Goal: Complete application form: Complete application form

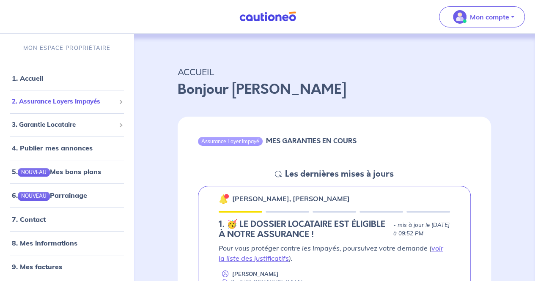
click at [46, 101] on span "2. Assurance Loyers Impayés" at bounding box center [64, 102] width 104 height 10
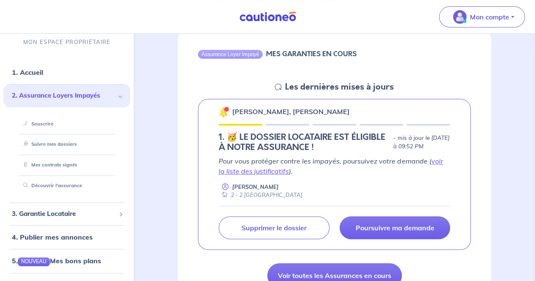
scroll to position [79, 0]
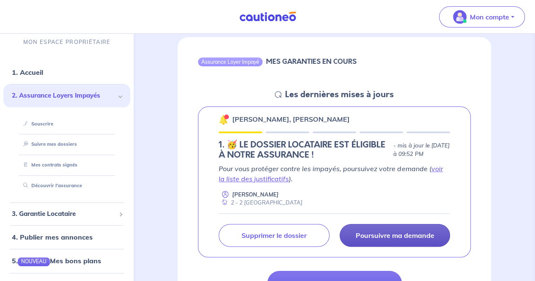
click at [368, 234] on p "Poursuivre ma demande" at bounding box center [394, 235] width 79 height 8
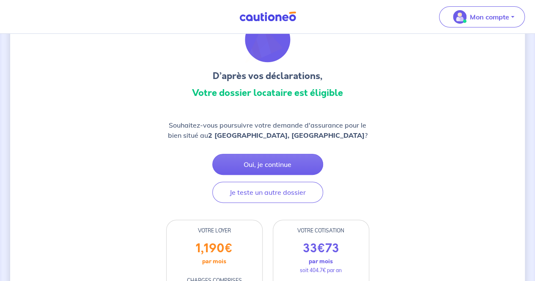
scroll to position [51, 0]
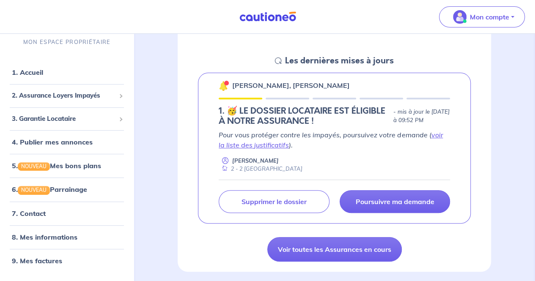
scroll to position [173, 0]
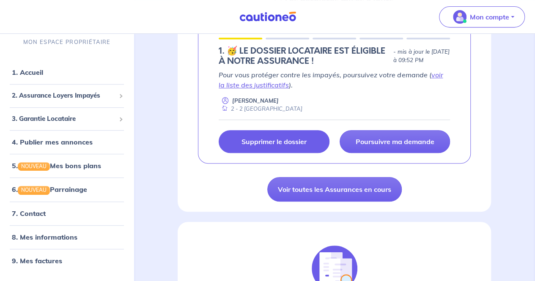
click at [289, 135] on link "Supprimer le dossier" at bounding box center [274, 141] width 110 height 23
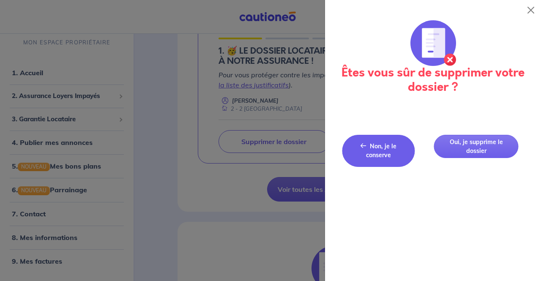
click at [383, 148] on span "Non, je le conserve" at bounding box center [381, 150] width 30 height 16
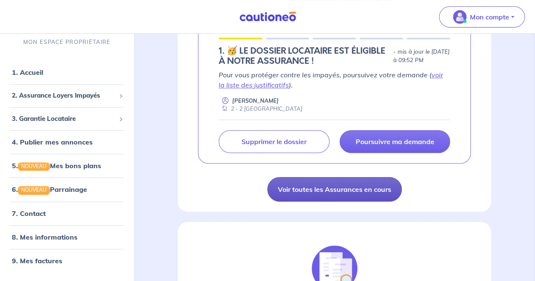
click at [337, 183] on link "Voir toutes les Assurances en cours" at bounding box center [334, 189] width 134 height 25
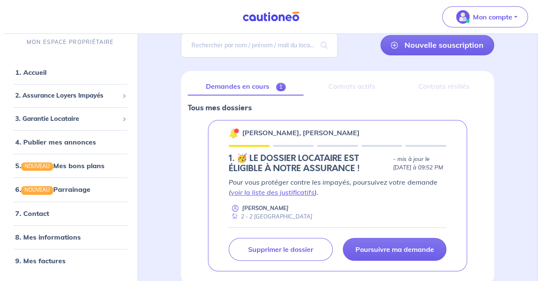
scroll to position [71, 0]
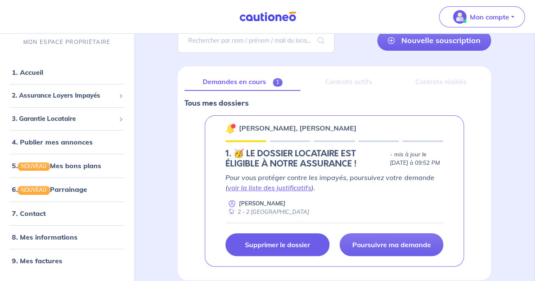
click at [311, 243] on link "Supprimer le dossier" at bounding box center [277, 244] width 104 height 23
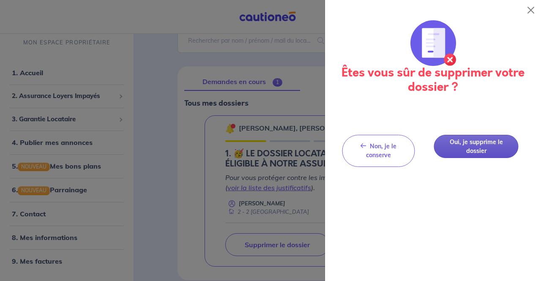
click at [469, 142] on button "Oui, je supprime le dossier" at bounding box center [476, 146] width 85 height 23
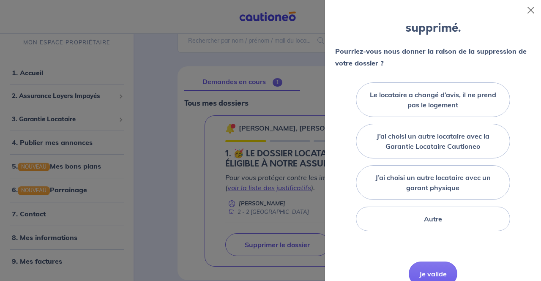
scroll to position [66, 0]
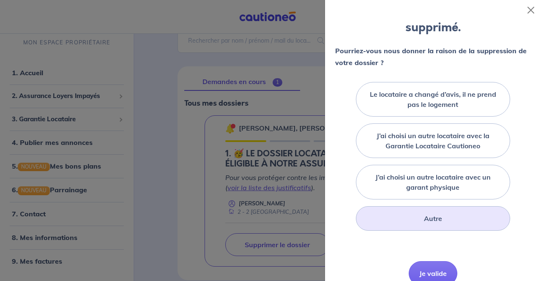
click at [424, 219] on label "Autre" at bounding box center [433, 218] width 18 height 10
click at [0, 0] on input "Autre" at bounding box center [0, 0] width 0 height 0
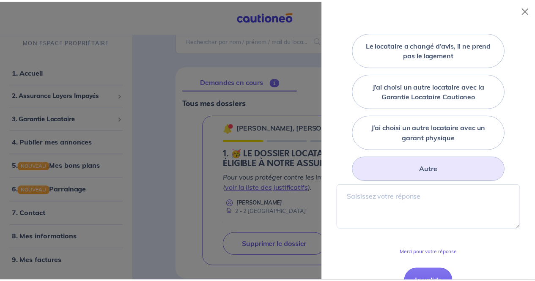
scroll to position [140, 0]
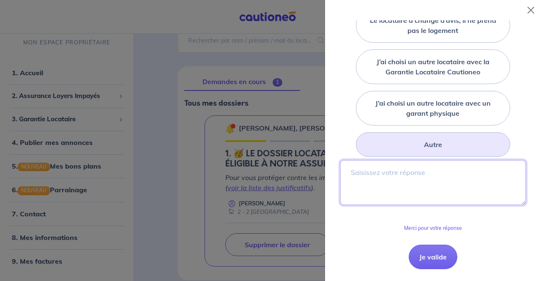
click at [380, 189] on textarea at bounding box center [433, 182] width 186 height 45
type textarea "J'ai besoi"
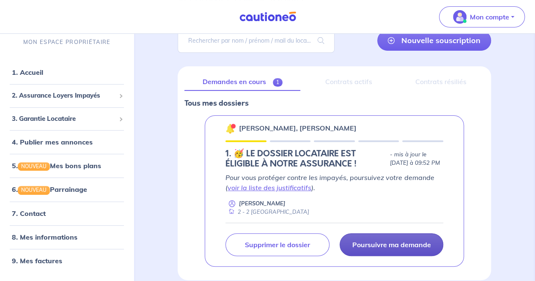
click at [366, 241] on p "Poursuivre ma demande" at bounding box center [391, 245] width 79 height 8
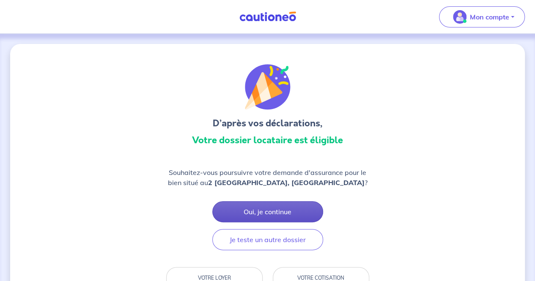
click at [259, 208] on button "Oui, je continue" at bounding box center [267, 211] width 111 height 21
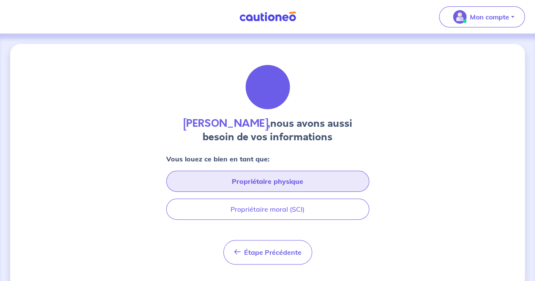
click at [271, 179] on button "Propriétaire physique" at bounding box center [267, 181] width 203 height 21
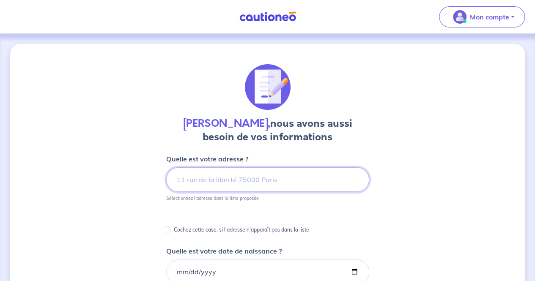
click at [271, 179] on input at bounding box center [267, 179] width 203 height 25
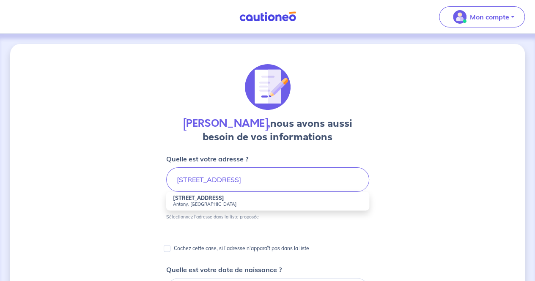
click at [206, 200] on strong "[STREET_ADDRESS]" at bounding box center [198, 198] width 51 height 6
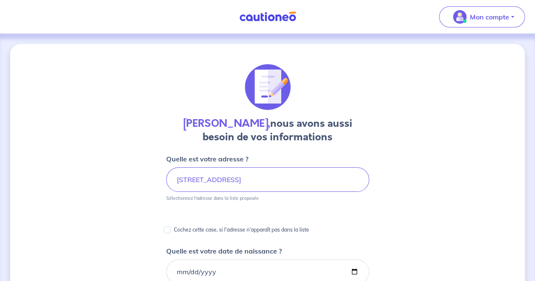
type input "[STREET_ADDRESS][PERSON_NAME]"
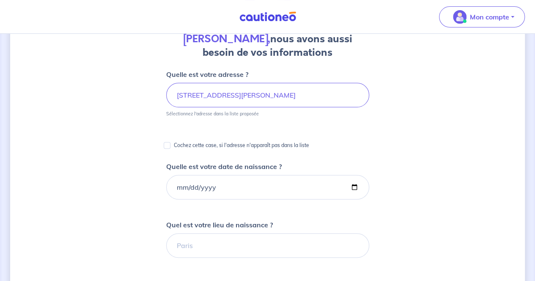
scroll to position [128, 0]
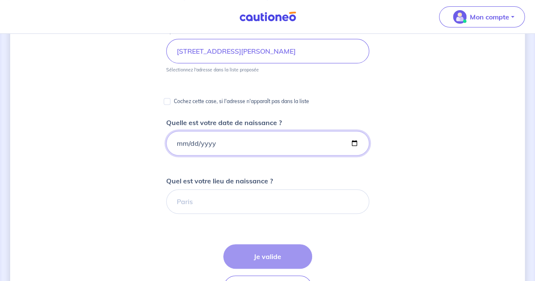
click at [184, 144] on input "Quelle est votre date de naissance ?" at bounding box center [267, 143] width 203 height 25
type input "[DATE]"
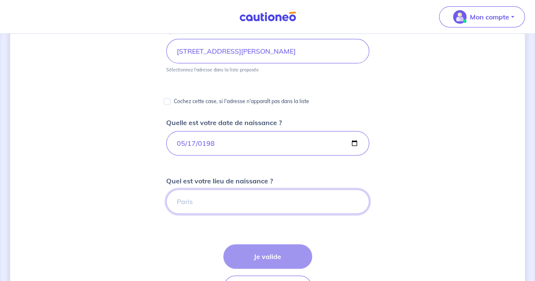
click at [201, 193] on input "Quel est votre lieu de naissance ?" at bounding box center [267, 201] width 203 height 25
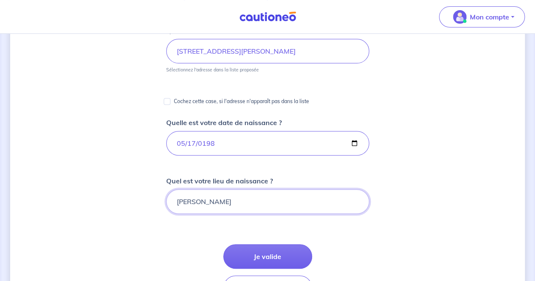
click at [180, 202] on input "[PERSON_NAME]" at bounding box center [267, 201] width 203 height 25
click at [191, 202] on input "[PERSON_NAME]" at bounding box center [267, 201] width 203 height 25
click at [232, 202] on input "[PERSON_NAME]" at bounding box center [267, 201] width 203 height 25
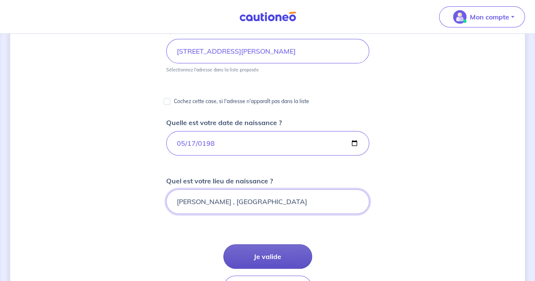
type input "[PERSON_NAME] , [GEOGRAPHIC_DATA]"
click at [276, 251] on button "Je valide" at bounding box center [267, 256] width 89 height 25
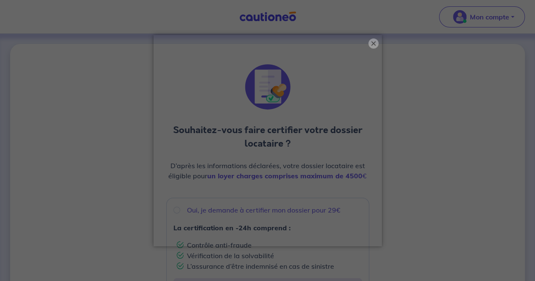
click at [371, 42] on button "×" at bounding box center [373, 43] width 10 height 10
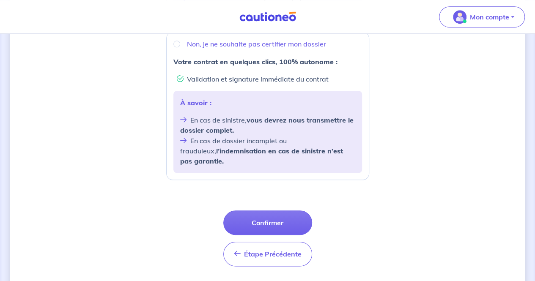
scroll to position [347, 0]
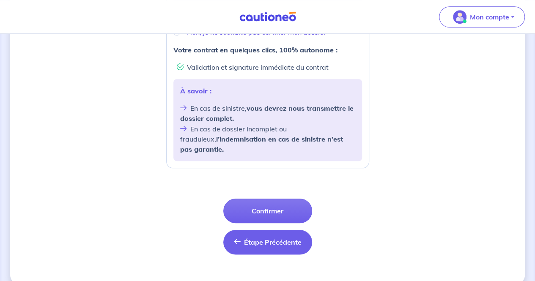
click at [253, 238] on span "Étape Précédente" at bounding box center [272, 242] width 57 height 8
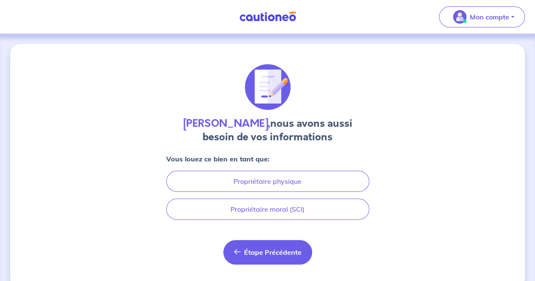
click at [264, 252] on span "Étape Précédente" at bounding box center [272, 252] width 57 height 8
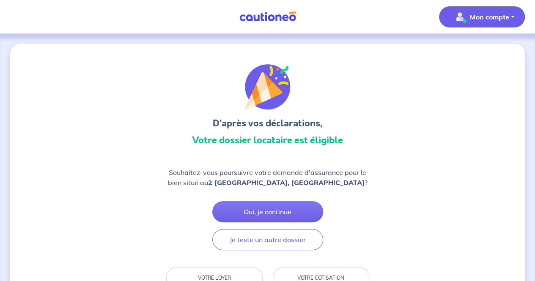
click at [483, 14] on p "Mon compte" at bounding box center [489, 17] width 39 height 10
click at [465, 53] on link "Mes informations" at bounding box center [473, 53] width 68 height 14
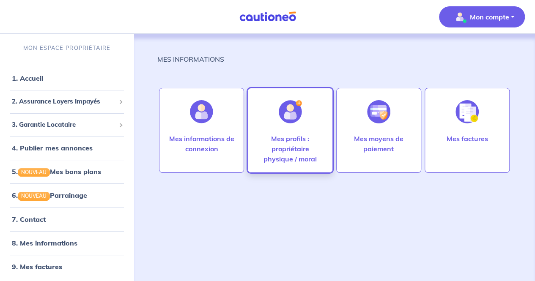
click at [305, 142] on p "Mes profils : propriétaire physique / moral" at bounding box center [289, 149] width 67 height 30
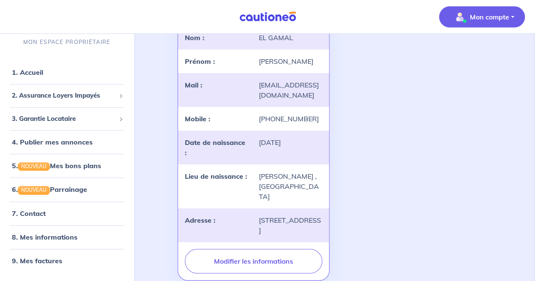
scroll to position [37, 0]
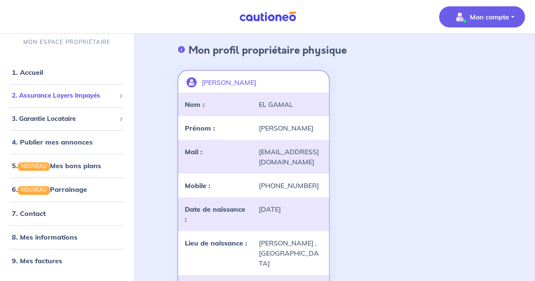
click at [46, 98] on span "2. Assurance Loyers Impayés" at bounding box center [64, 96] width 104 height 10
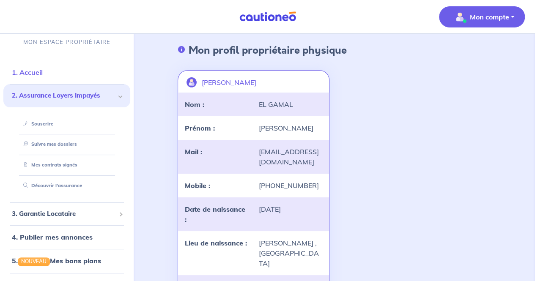
click at [37, 72] on link "1. Accueil" at bounding box center [27, 72] width 31 height 8
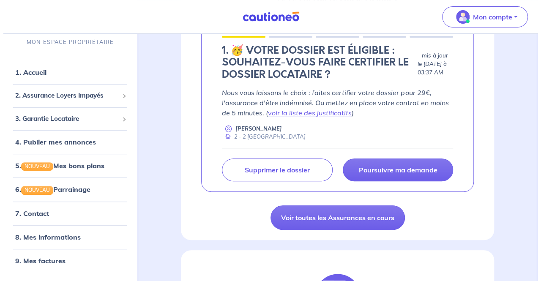
scroll to position [197, 0]
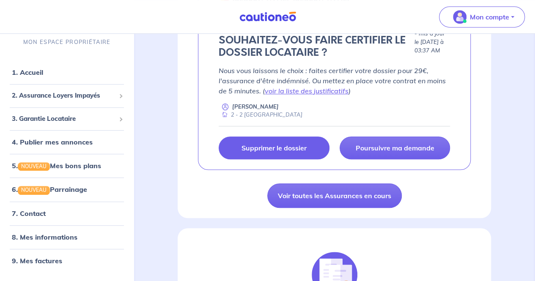
click at [288, 153] on link "Supprimer le dossier" at bounding box center [274, 148] width 110 height 23
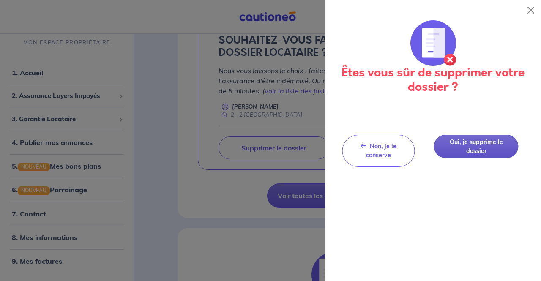
click at [471, 153] on button "Oui, je supprime le dossier" at bounding box center [476, 146] width 85 height 23
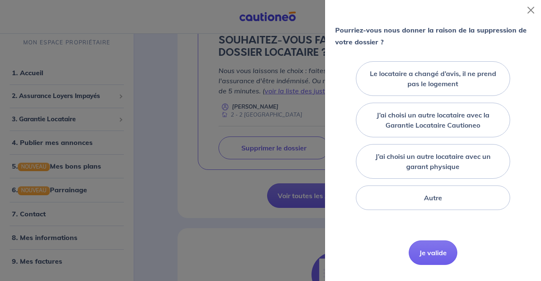
scroll to position [96, 0]
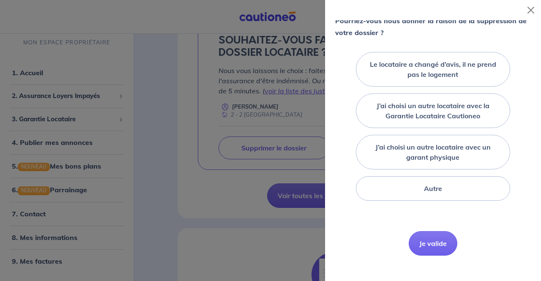
click at [435, 201] on div "Autre" at bounding box center [433, 188] width 196 height 31
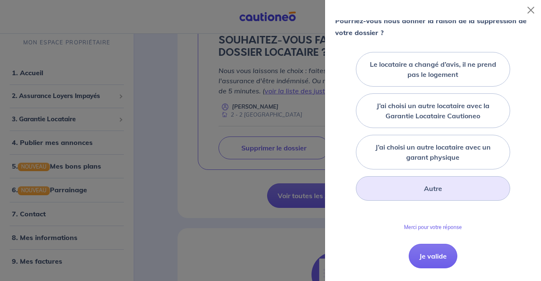
click at [426, 188] on label "Autre" at bounding box center [433, 188] width 18 height 10
click at [0, 0] on input "Autre" at bounding box center [0, 0] width 0 height 0
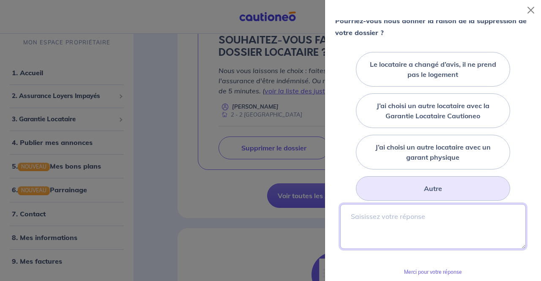
click at [401, 216] on textarea at bounding box center [433, 226] width 186 height 45
type textarea "Je n'arrive pas a modifer les donner avant d'envoyer !!"
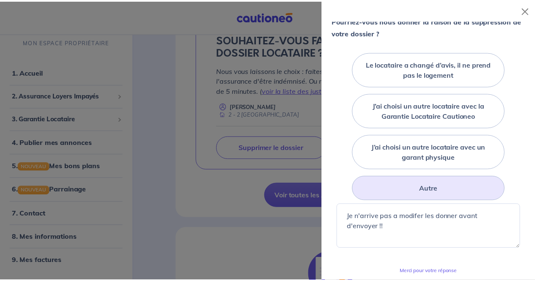
scroll to position [211, 0]
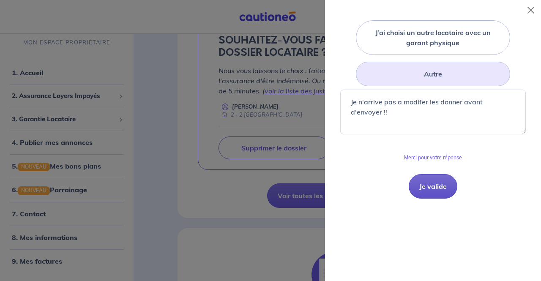
click at [430, 188] on button "Je valide" at bounding box center [433, 186] width 49 height 25
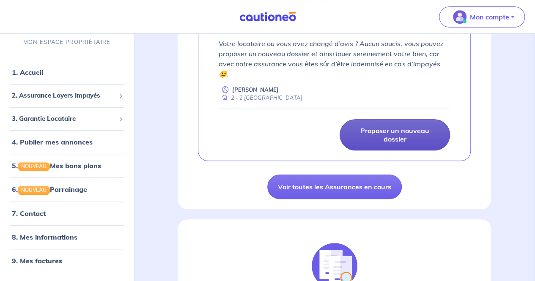
click at [370, 136] on p "Proposer un nouveau dossier" at bounding box center [394, 134] width 89 height 17
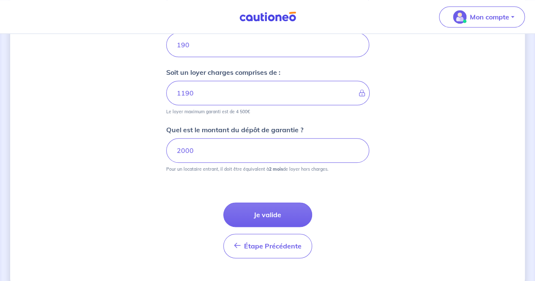
scroll to position [413, 0]
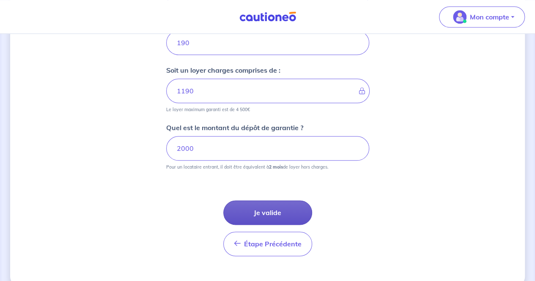
click at [282, 208] on button "Je valide" at bounding box center [267, 212] width 89 height 25
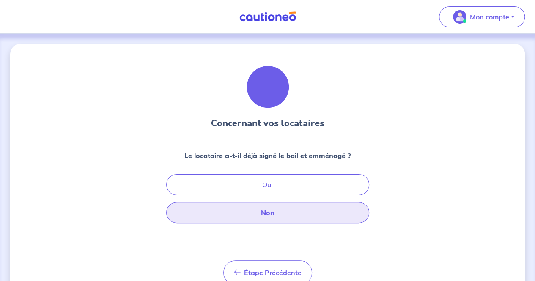
click at [284, 206] on button "Non" at bounding box center [267, 212] width 203 height 21
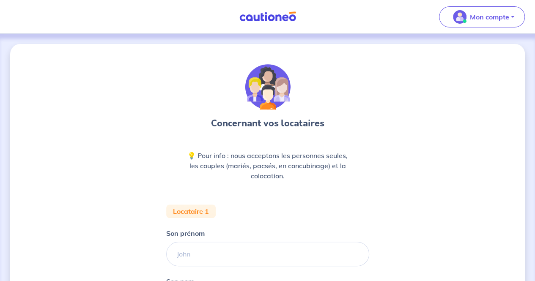
scroll to position [42, 0]
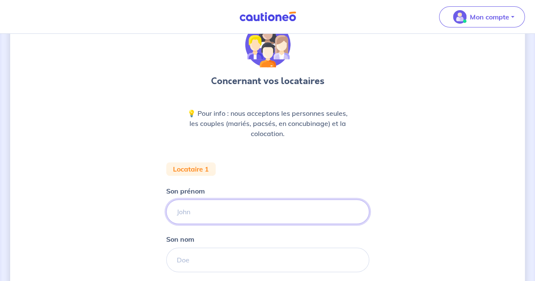
click at [195, 213] on input "Son prénom" at bounding box center [267, 212] width 203 height 25
type input "[PERSON_NAME]"
click at [208, 256] on input "Son nom" at bounding box center [267, 260] width 203 height 25
type input "Lakhiari"
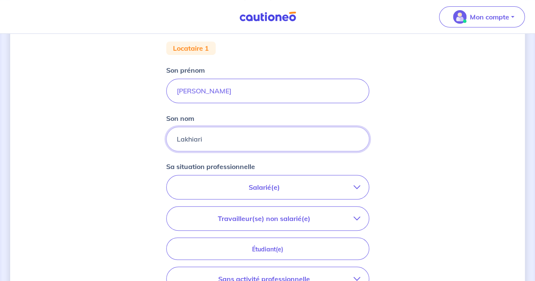
scroll to position [279, 0]
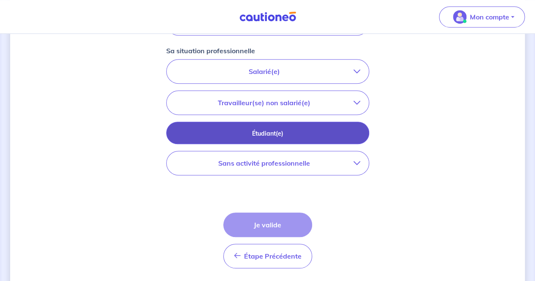
click at [254, 131] on p "Étudiant(e)" at bounding box center [268, 133] width 182 height 9
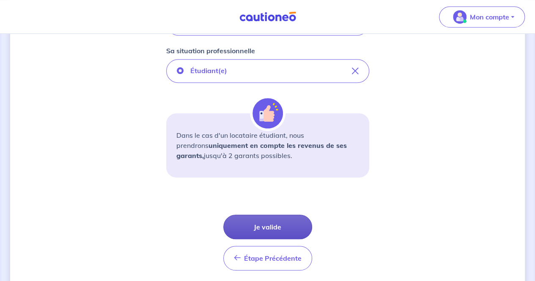
click at [249, 226] on button "Je valide" at bounding box center [267, 227] width 89 height 25
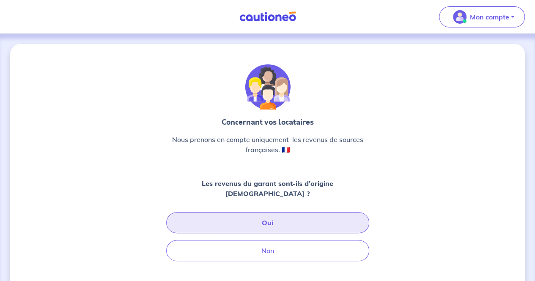
click at [271, 213] on button "Oui" at bounding box center [267, 222] width 203 height 21
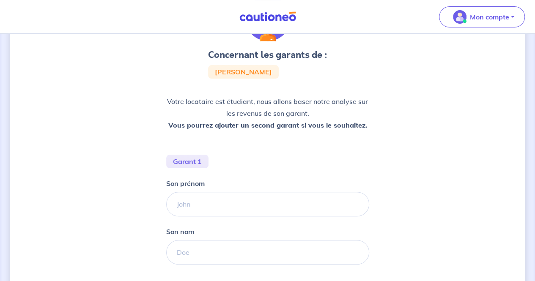
scroll to position [133, 0]
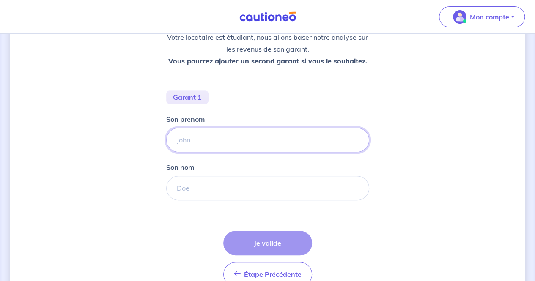
click at [241, 138] on input "Son prénom" at bounding box center [267, 140] width 203 height 25
type input "[PERSON_NAME]"
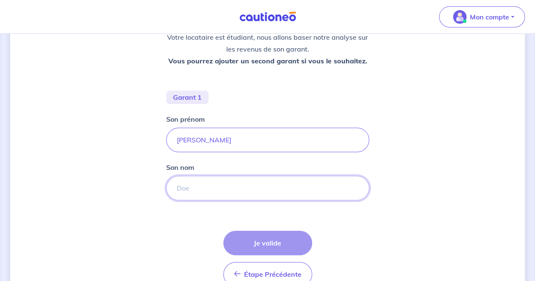
click at [213, 184] on input "Son nom" at bounding box center [267, 188] width 203 height 25
type input "El Fathi"
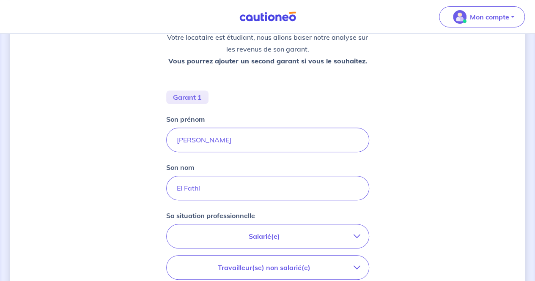
click at [319, 238] on p "Salarié(e)" at bounding box center [264, 236] width 178 height 10
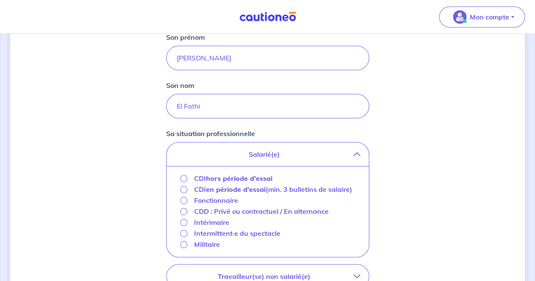
scroll to position [232, 0]
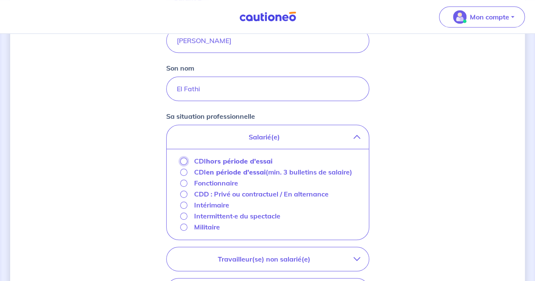
click at [183, 161] on input "CDI hors période d'essai" at bounding box center [183, 161] width 7 height 7
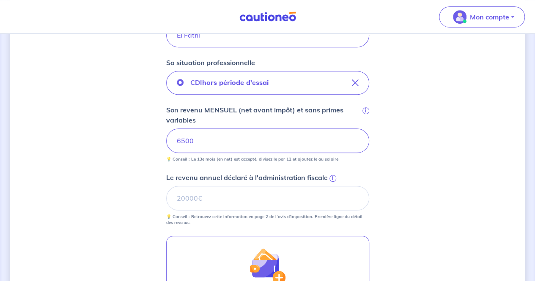
scroll to position [307, 0]
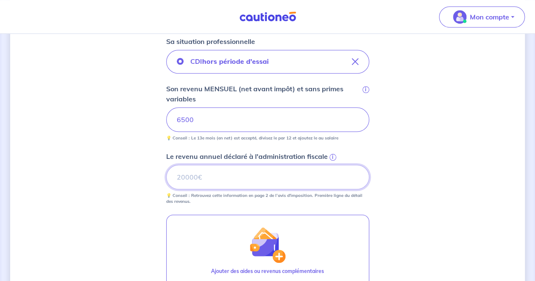
click at [218, 178] on input "Le revenu annuel déclaré à l'administration fiscale i" at bounding box center [267, 177] width 203 height 25
paste input "78826"
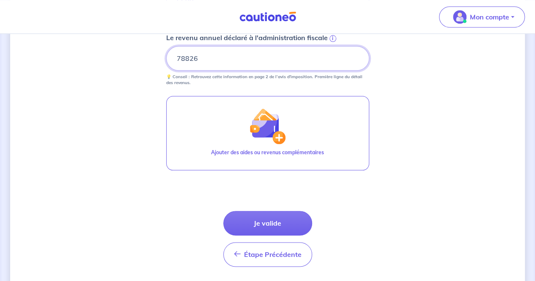
scroll to position [450, 0]
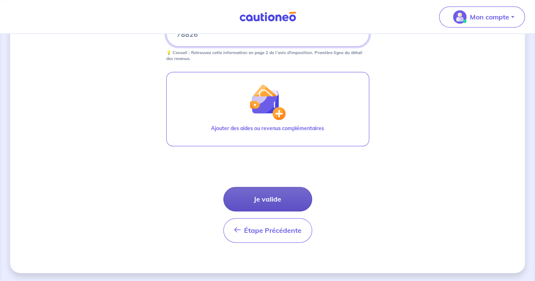
type input "78826"
click at [264, 193] on button "Je valide" at bounding box center [267, 199] width 89 height 25
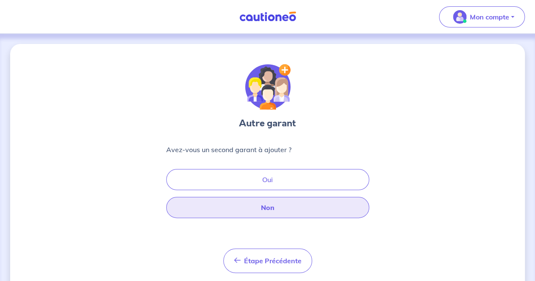
click at [265, 209] on button "Non" at bounding box center [267, 207] width 203 height 21
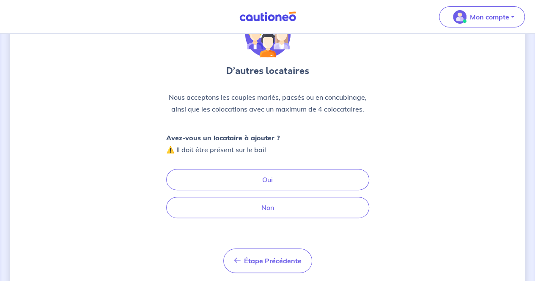
scroll to position [59, 0]
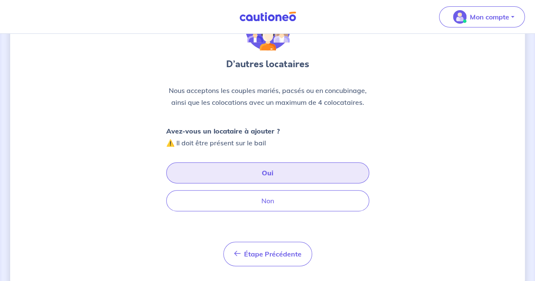
click at [246, 169] on button "Oui" at bounding box center [267, 172] width 203 height 21
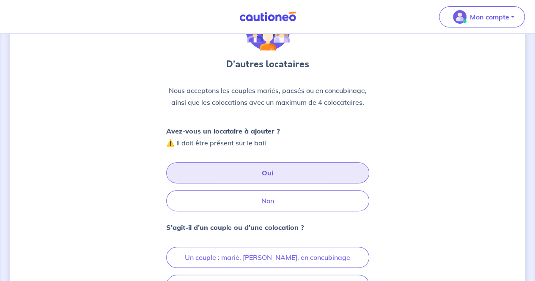
scroll to position [149, 0]
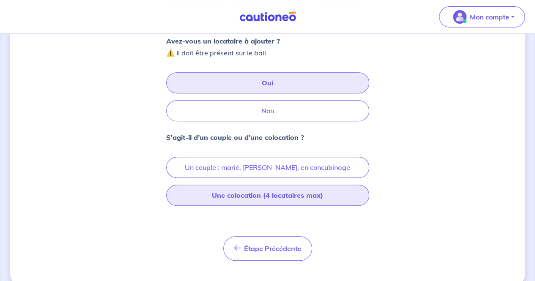
click at [233, 197] on button "Une colocation (4 locataires max)" at bounding box center [267, 195] width 203 height 21
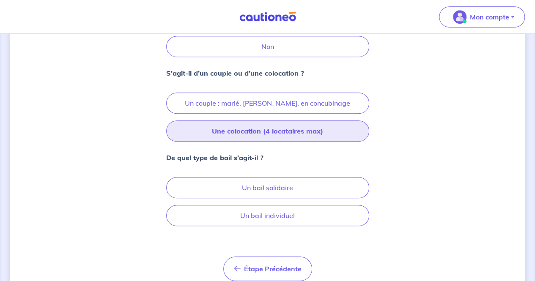
scroll to position [225, 0]
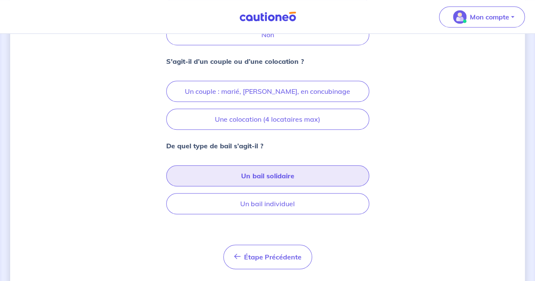
click at [216, 173] on button "Un bail solidaire" at bounding box center [267, 175] width 203 height 21
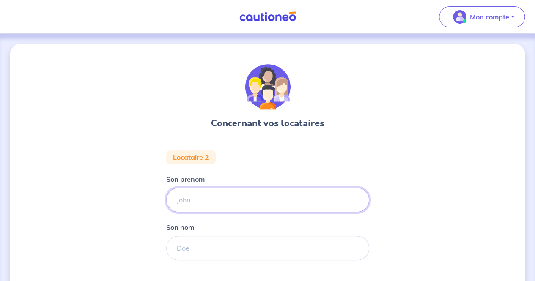
click at [228, 200] on input "Son prénom" at bounding box center [267, 200] width 203 height 25
type input "[PERSON_NAME]"
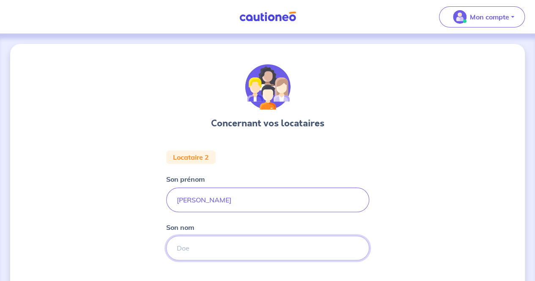
click at [210, 252] on input "Son nom" at bounding box center [267, 248] width 203 height 25
type input "Mimouni"
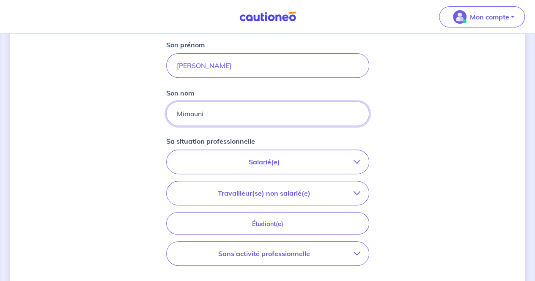
scroll to position [139, 0]
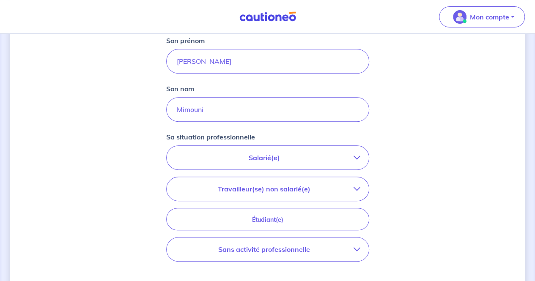
click at [96, 169] on div "Concernant vos locataires Locataire 2 Son prénom [PERSON_NAME] nom Mimouni Sa s…" at bounding box center [267, 145] width 514 height 480
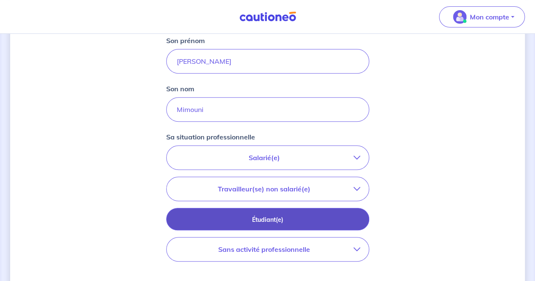
click at [235, 217] on p "Étudiant(e)" at bounding box center [268, 219] width 182 height 9
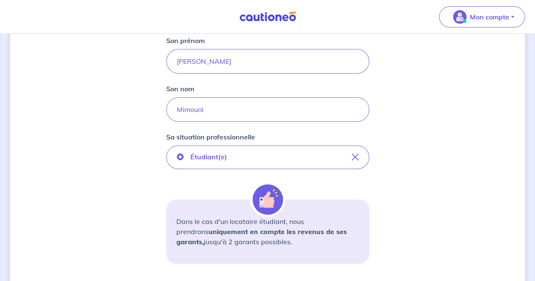
scroll to position [224, 0]
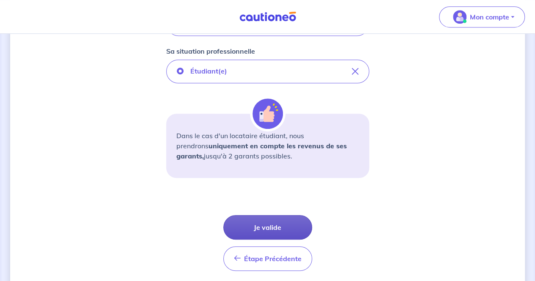
click at [264, 227] on button "Je valide" at bounding box center [267, 227] width 89 height 25
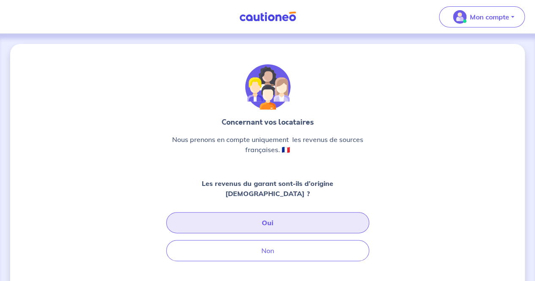
click at [271, 215] on button "Oui" at bounding box center [267, 222] width 203 height 21
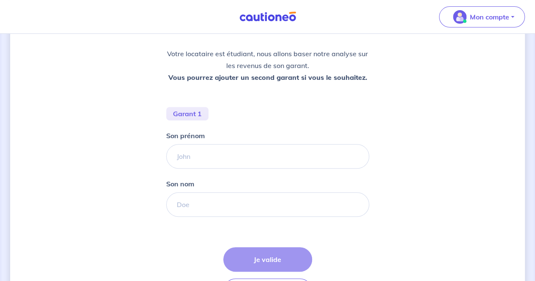
scroll to position [120, 0]
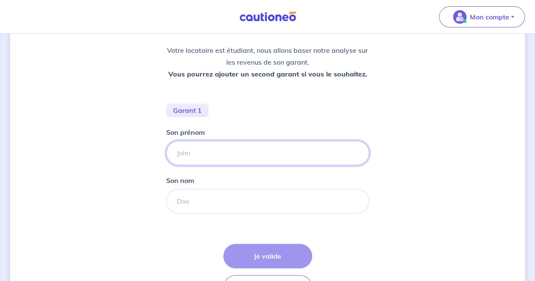
click at [245, 149] on input "Son prénom" at bounding box center [267, 153] width 203 height 25
type input "[PERSON_NAME]"
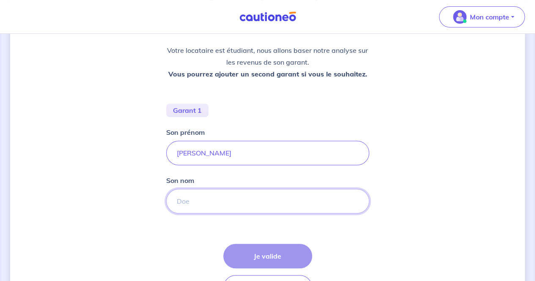
click at [202, 199] on input "Son nom" at bounding box center [267, 201] width 203 height 25
type input "El Fathi"
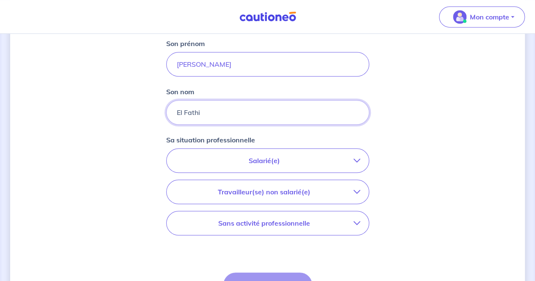
scroll to position [211, 0]
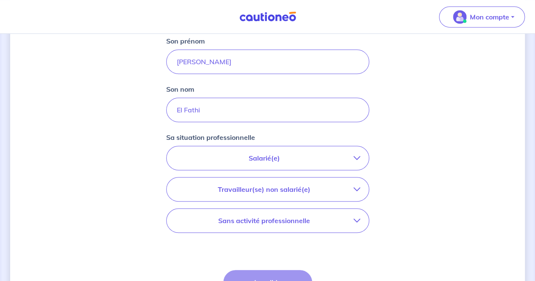
click at [246, 154] on p "Salarié(e)" at bounding box center [264, 158] width 178 height 10
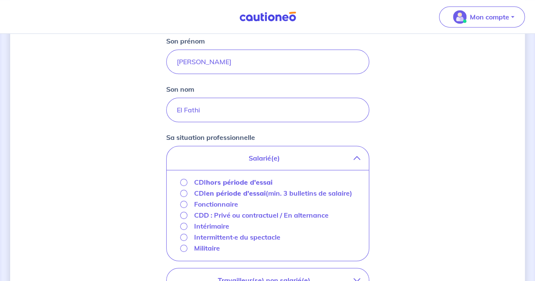
click at [216, 181] on strong "hors période d'essai" at bounding box center [239, 182] width 66 height 8
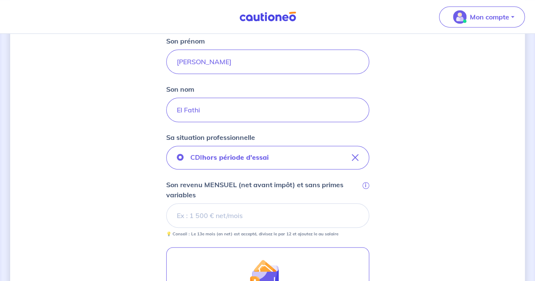
click at [228, 211] on input "Son revenu MENSUEL (net avant impôt) et sans primes variables i" at bounding box center [267, 215] width 203 height 25
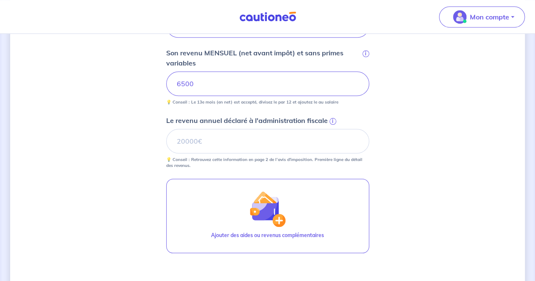
scroll to position [344, 0]
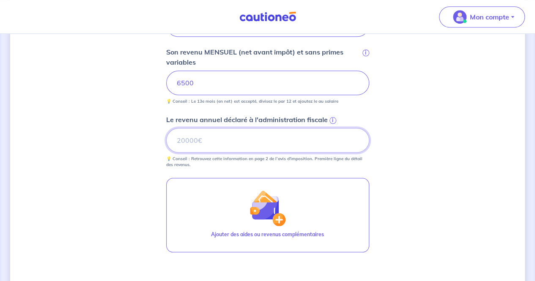
click at [324, 137] on input "Le revenu annuel déclaré à l'administration fiscale i" at bounding box center [267, 140] width 203 height 25
paste input "78826"
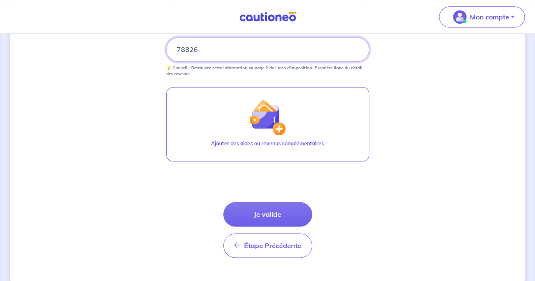
scroll to position [450, 0]
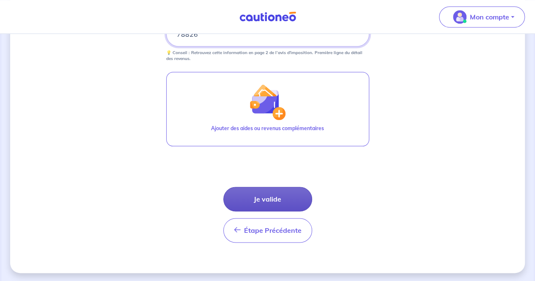
type input "78826"
click at [278, 197] on button "Je valide" at bounding box center [267, 199] width 89 height 25
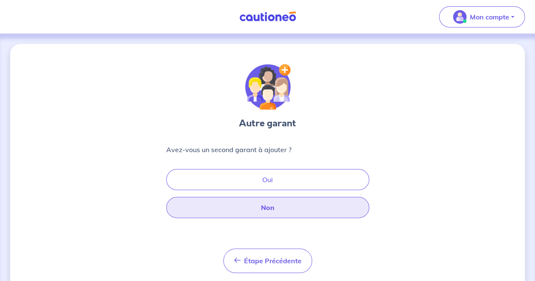
click at [276, 208] on button "Non" at bounding box center [267, 207] width 203 height 21
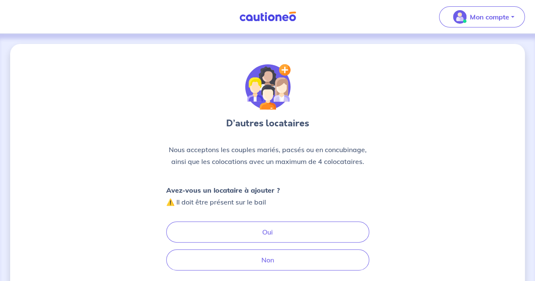
scroll to position [68, 0]
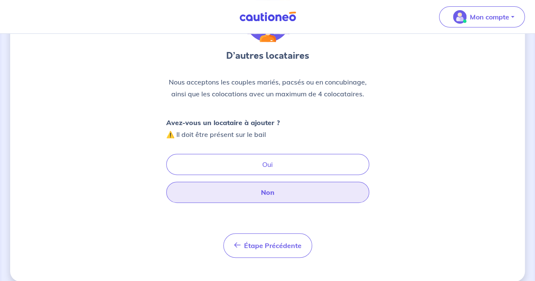
click at [260, 186] on button "Non" at bounding box center [267, 192] width 203 height 21
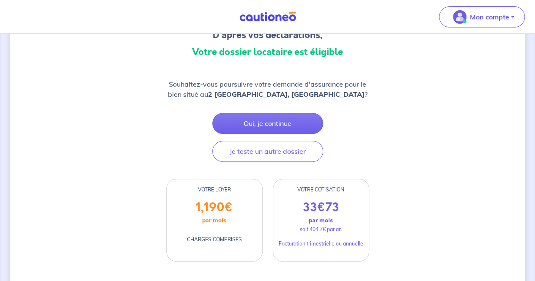
scroll to position [103, 0]
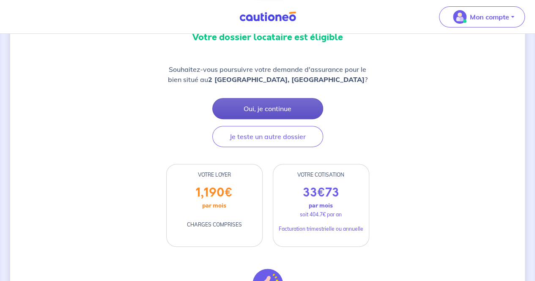
click at [250, 98] on button "Oui, je continue" at bounding box center [267, 108] width 111 height 21
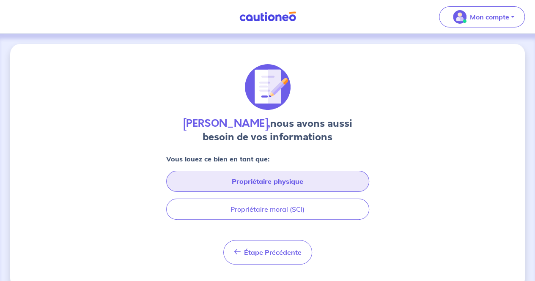
click at [266, 178] on button "Propriétaire physique" at bounding box center [267, 181] width 203 height 21
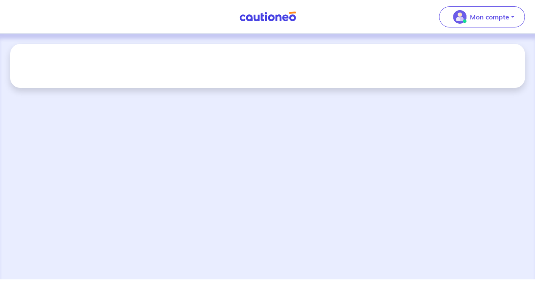
select select "FR"
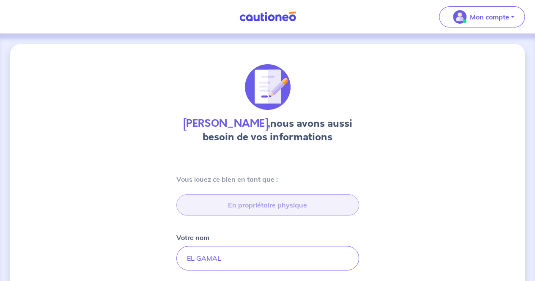
type input "[STREET_ADDRESS]"
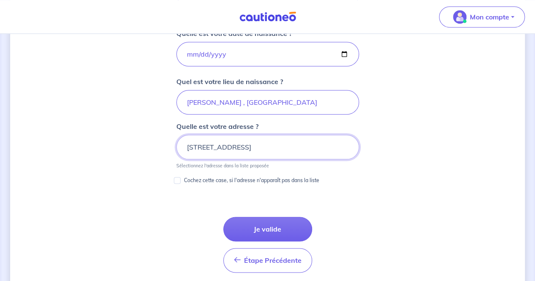
scroll to position [401, 0]
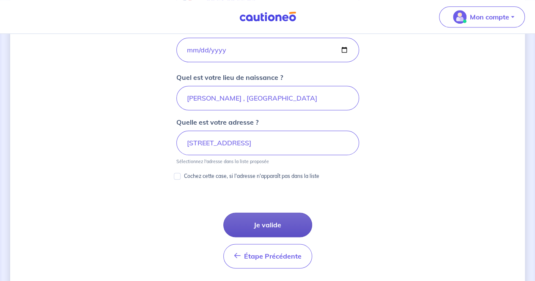
click at [274, 224] on button "Je valide" at bounding box center [267, 225] width 89 height 25
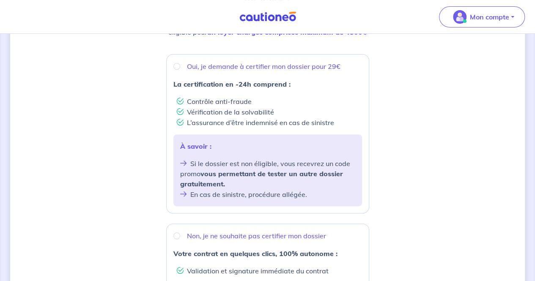
scroll to position [136, 0]
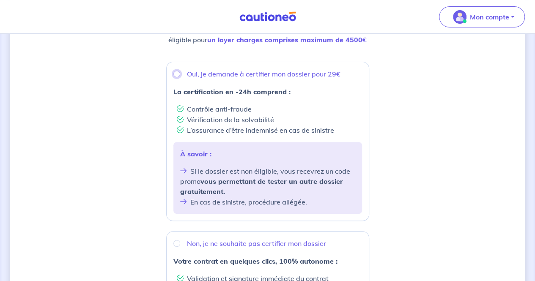
click at [177, 71] on input "Oui, je demande à certifier mon dossier pour 29€" at bounding box center [176, 74] width 7 height 7
radio input "true"
